Goal: Information Seeking & Learning: Find specific fact

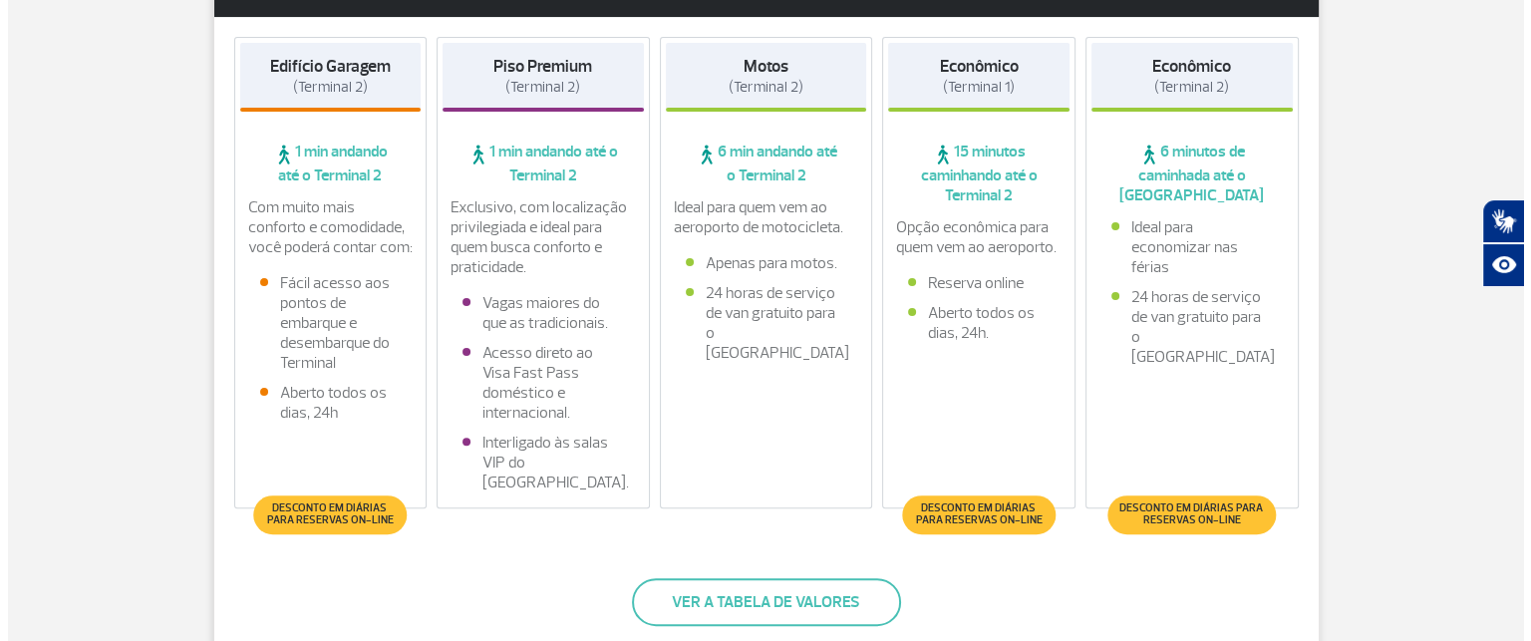
scroll to position [598, 0]
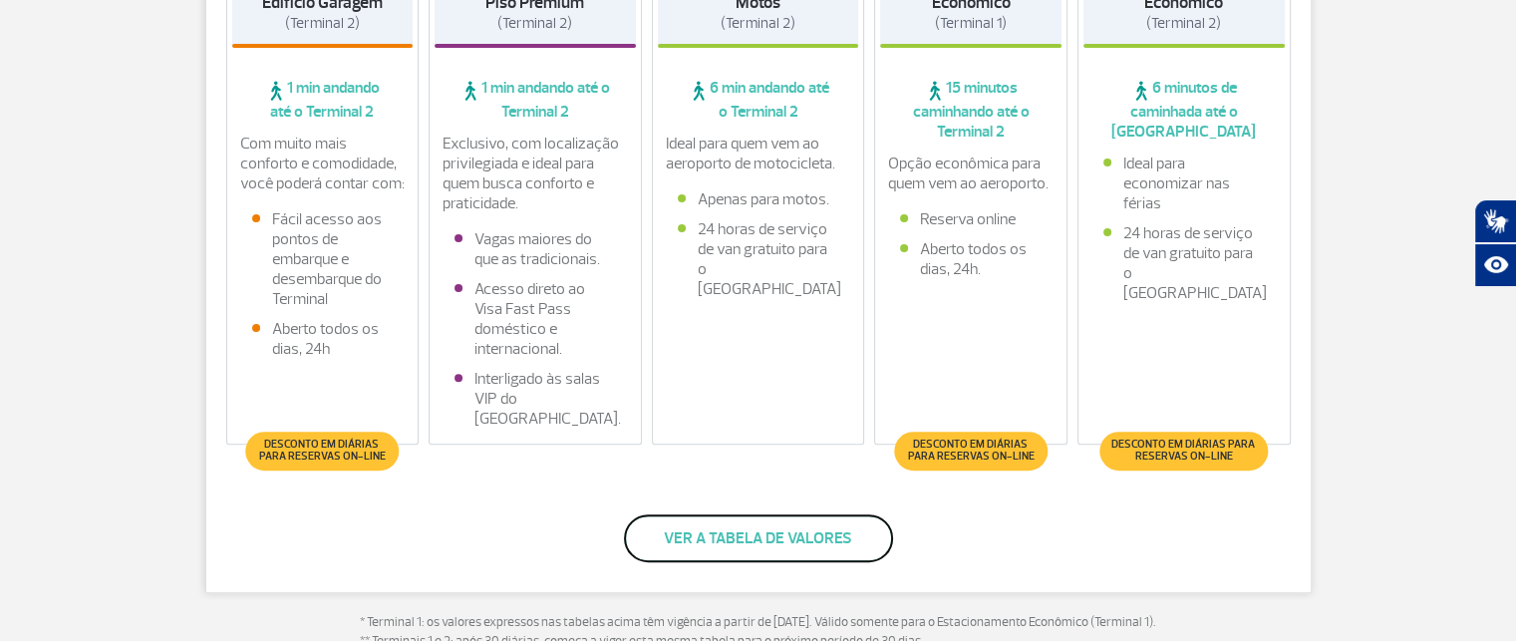
click at [778, 537] on button "Ver a tabela de valores" at bounding box center [758, 538] width 269 height 48
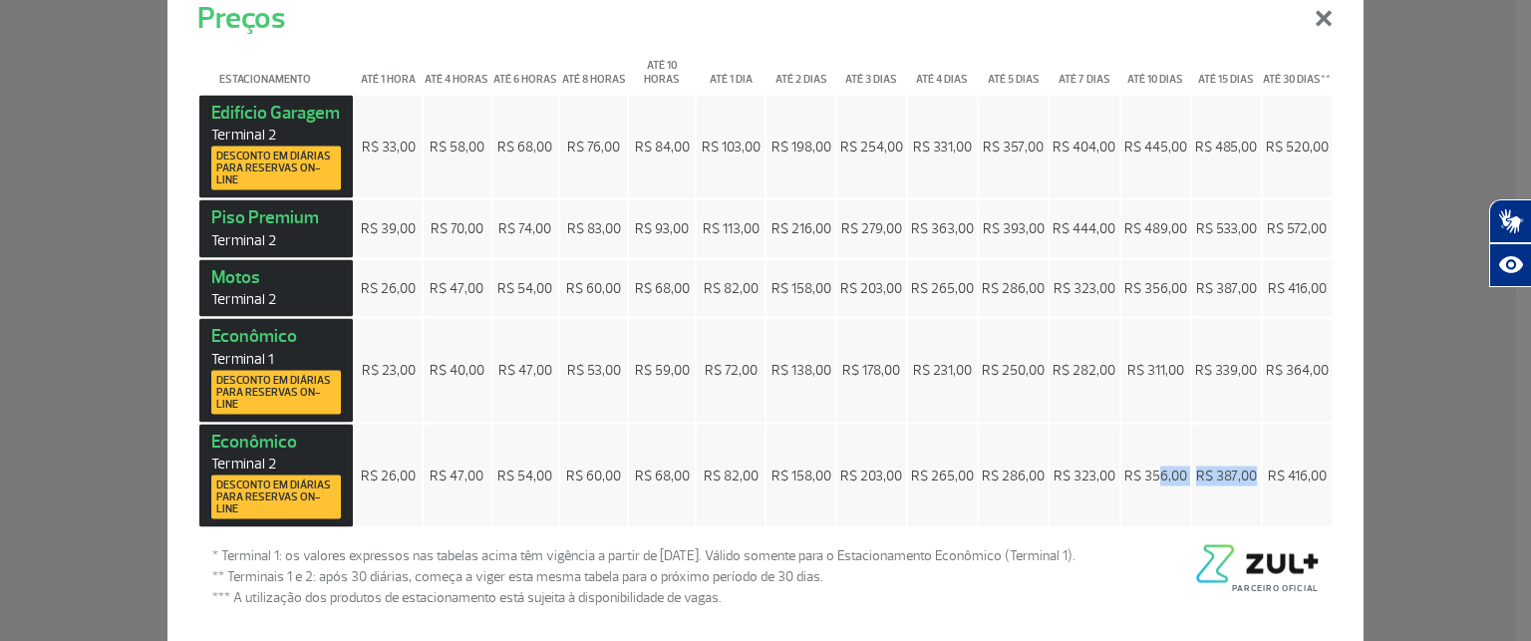
drag, startPoint x: 1248, startPoint y: 470, endPoint x: 1154, endPoint y: 461, distance: 94.1
click at [1154, 461] on tr "Econômico Terminal 2 Desconto em diárias para reservas on-line R$ 26,00 R$ 47,0…" at bounding box center [765, 476] width 1132 height 104
click at [1192, 475] on td "R$ 387,00" at bounding box center [1226, 476] width 69 height 104
click at [1319, 466] on span "R$ 416,00" at bounding box center [1297, 474] width 59 height 17
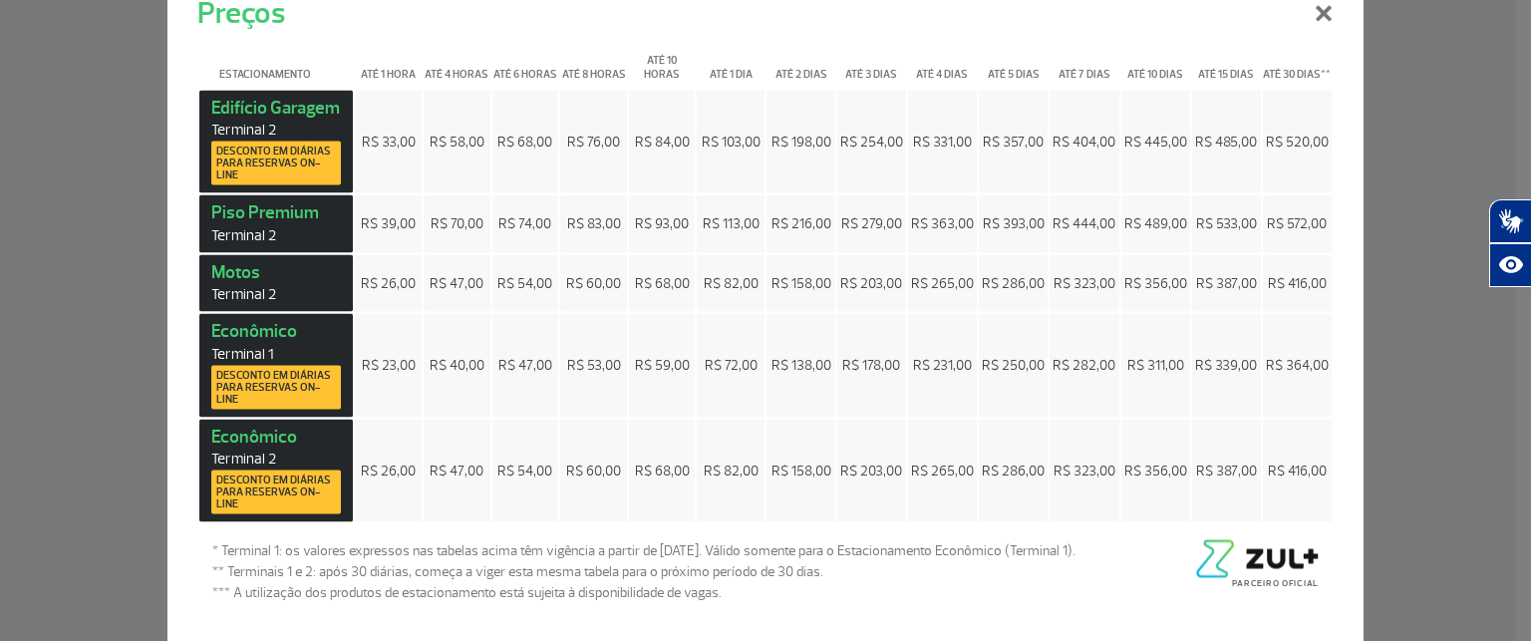
scroll to position [0, 0]
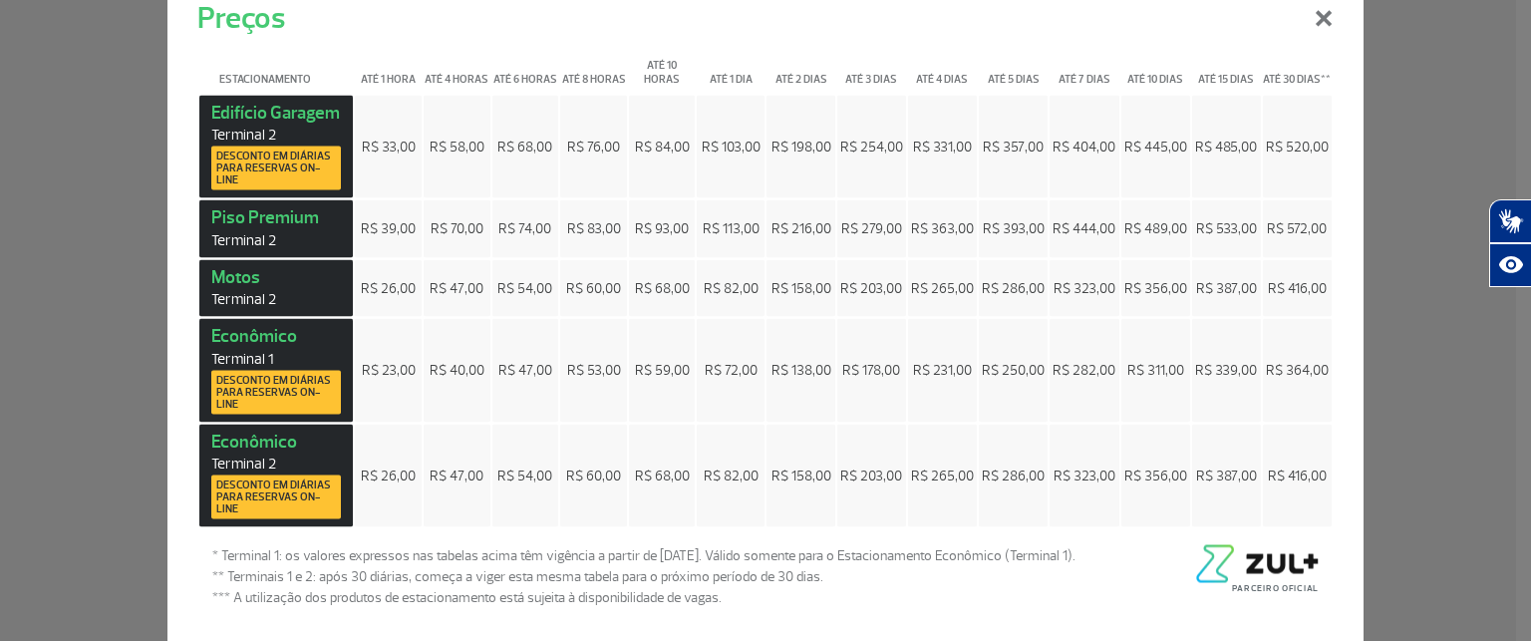
click at [1300, 368] on span "R$ 364,00" at bounding box center [1297, 370] width 63 height 17
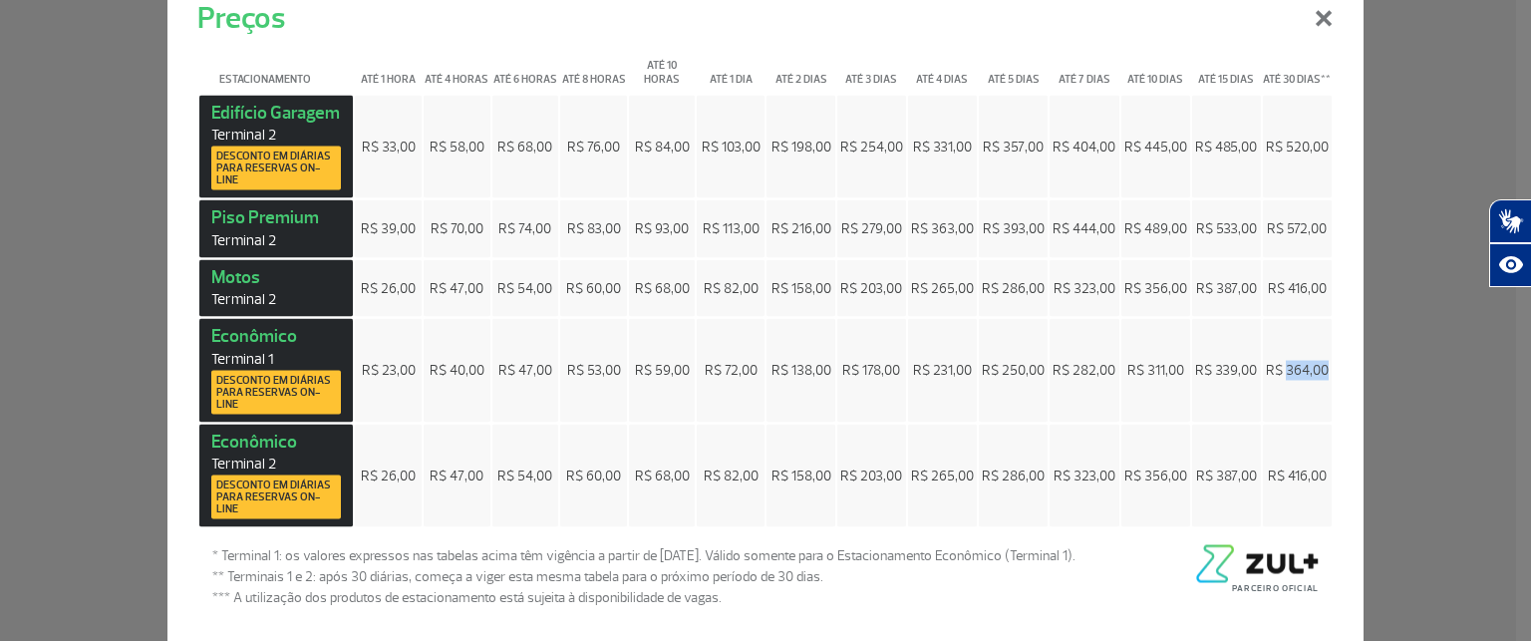
click at [1300, 368] on span "R$ 364,00" at bounding box center [1297, 370] width 63 height 17
copy span "R$ 364,00"
